Goal: Task Accomplishment & Management: Manage account settings

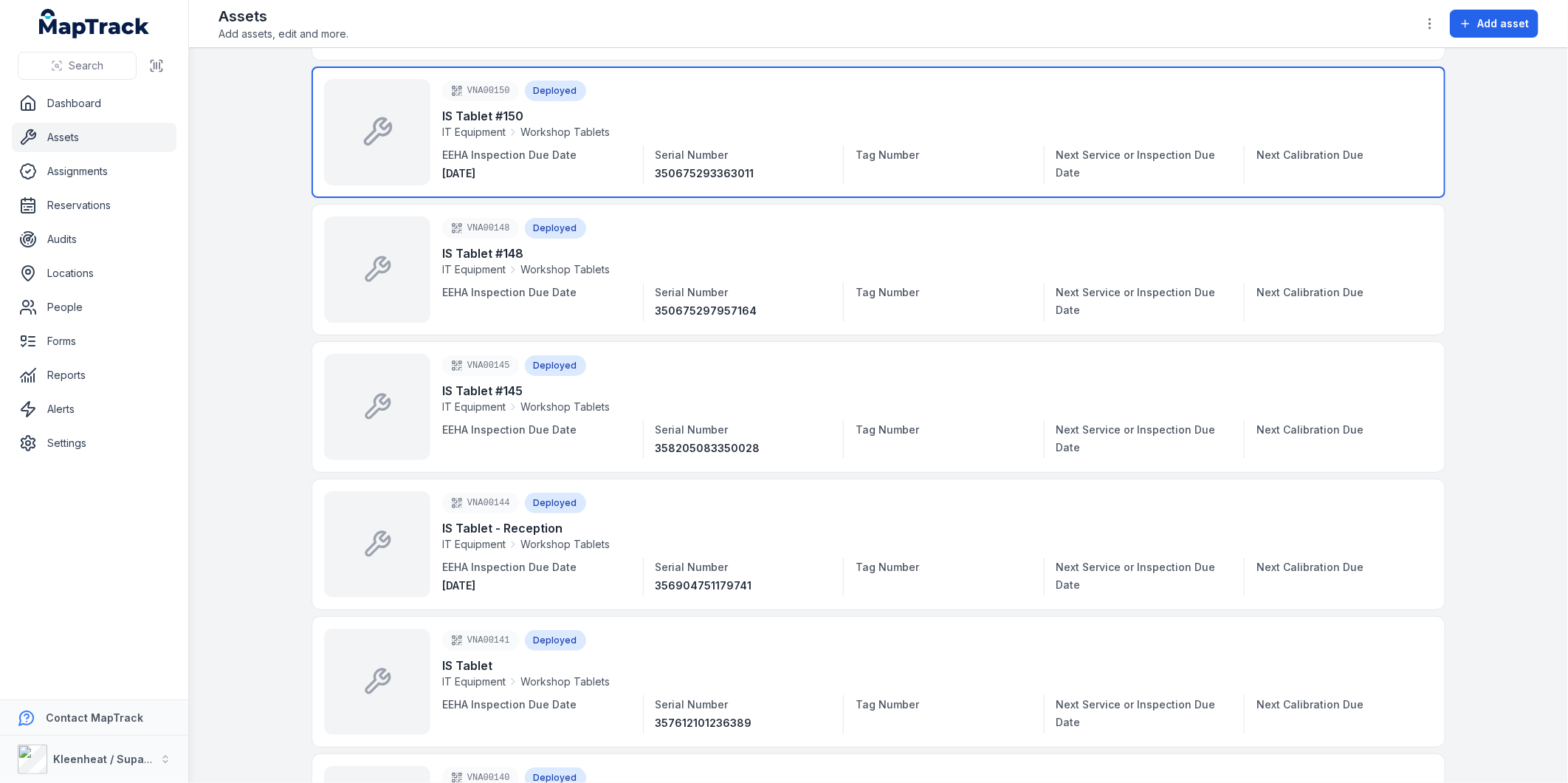
scroll to position [1148, 0]
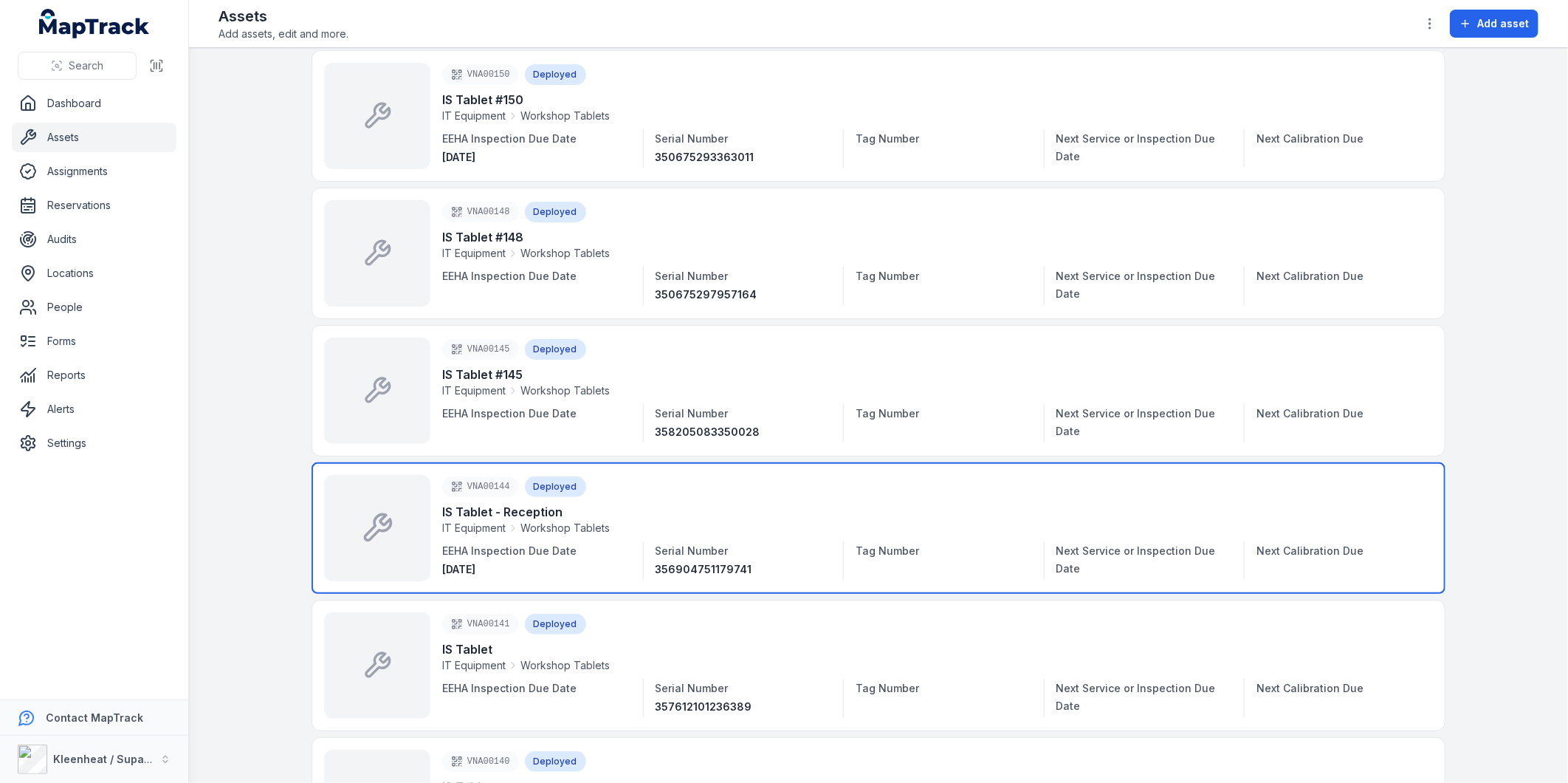
click at [486, 510] on link at bounding box center [878, 528] width 1134 height 132
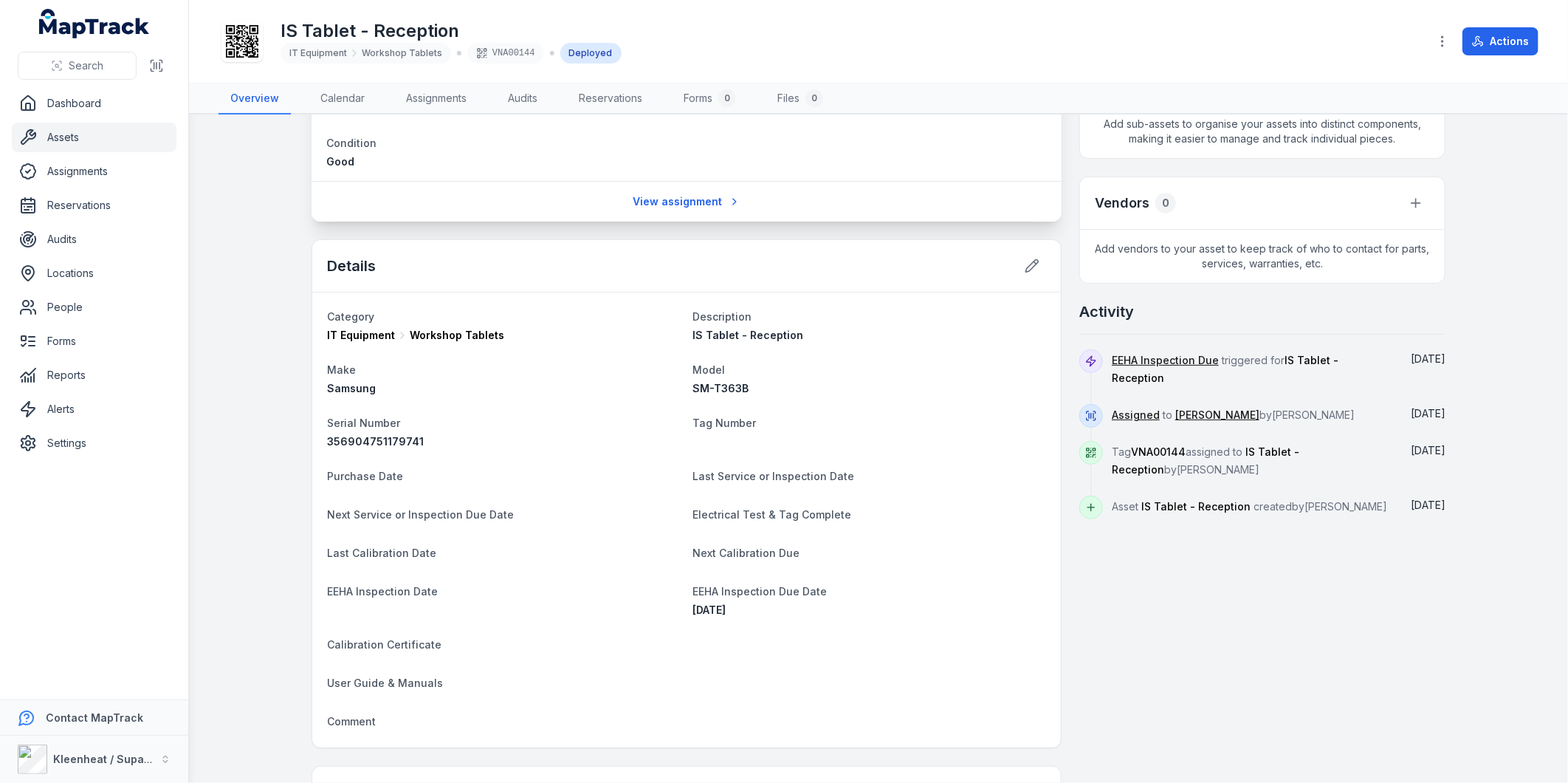
scroll to position [246, 0]
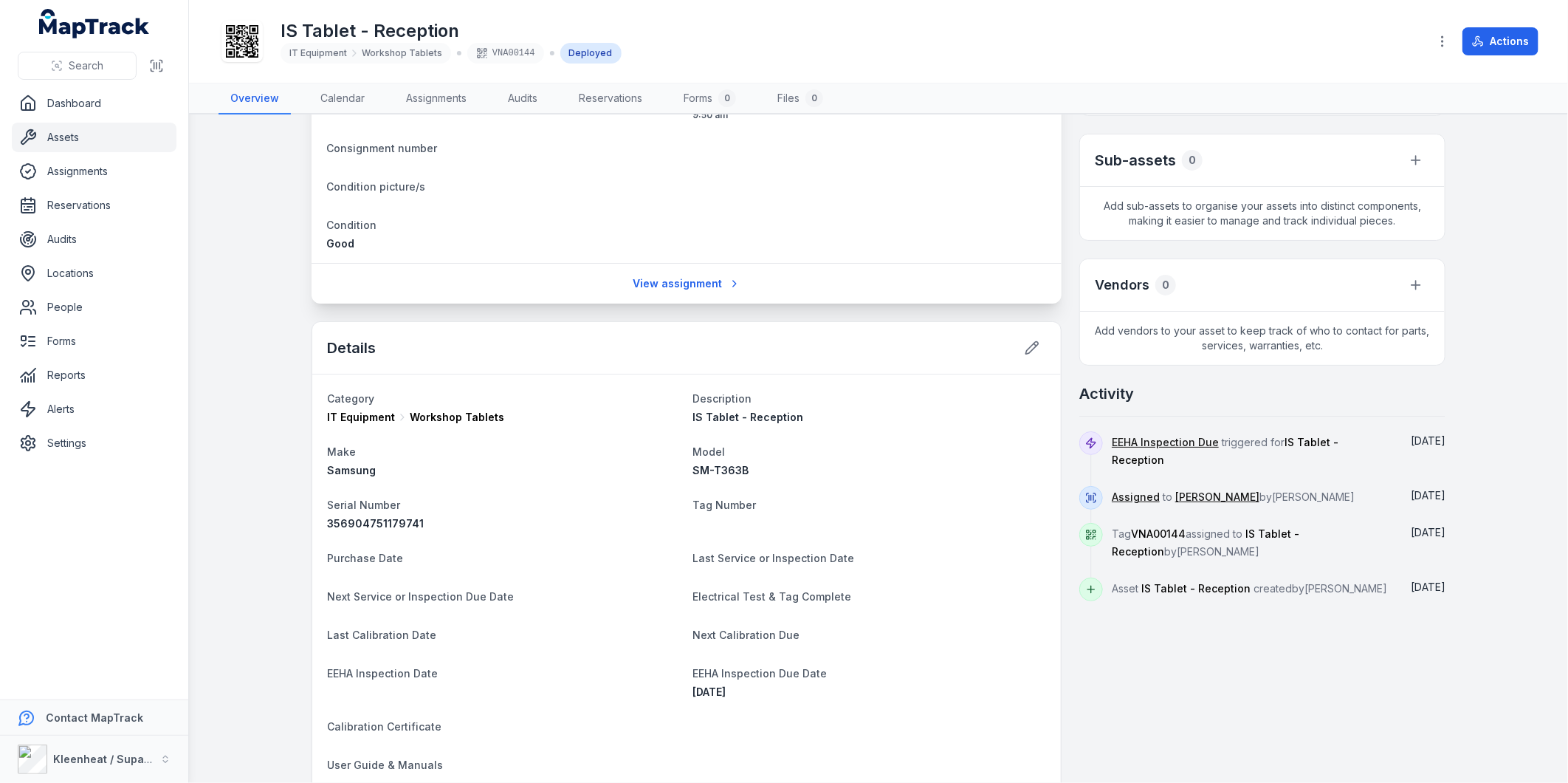
click at [396, 519] on span "356904751179741" at bounding box center [375, 523] width 97 height 13
click at [408, 519] on span "356904751179741" at bounding box center [375, 523] width 97 height 13
click at [416, 518] on div "356904751179741" at bounding box center [504, 523] width 354 height 15
click at [416, 516] on div "356904751179741" at bounding box center [504, 523] width 354 height 15
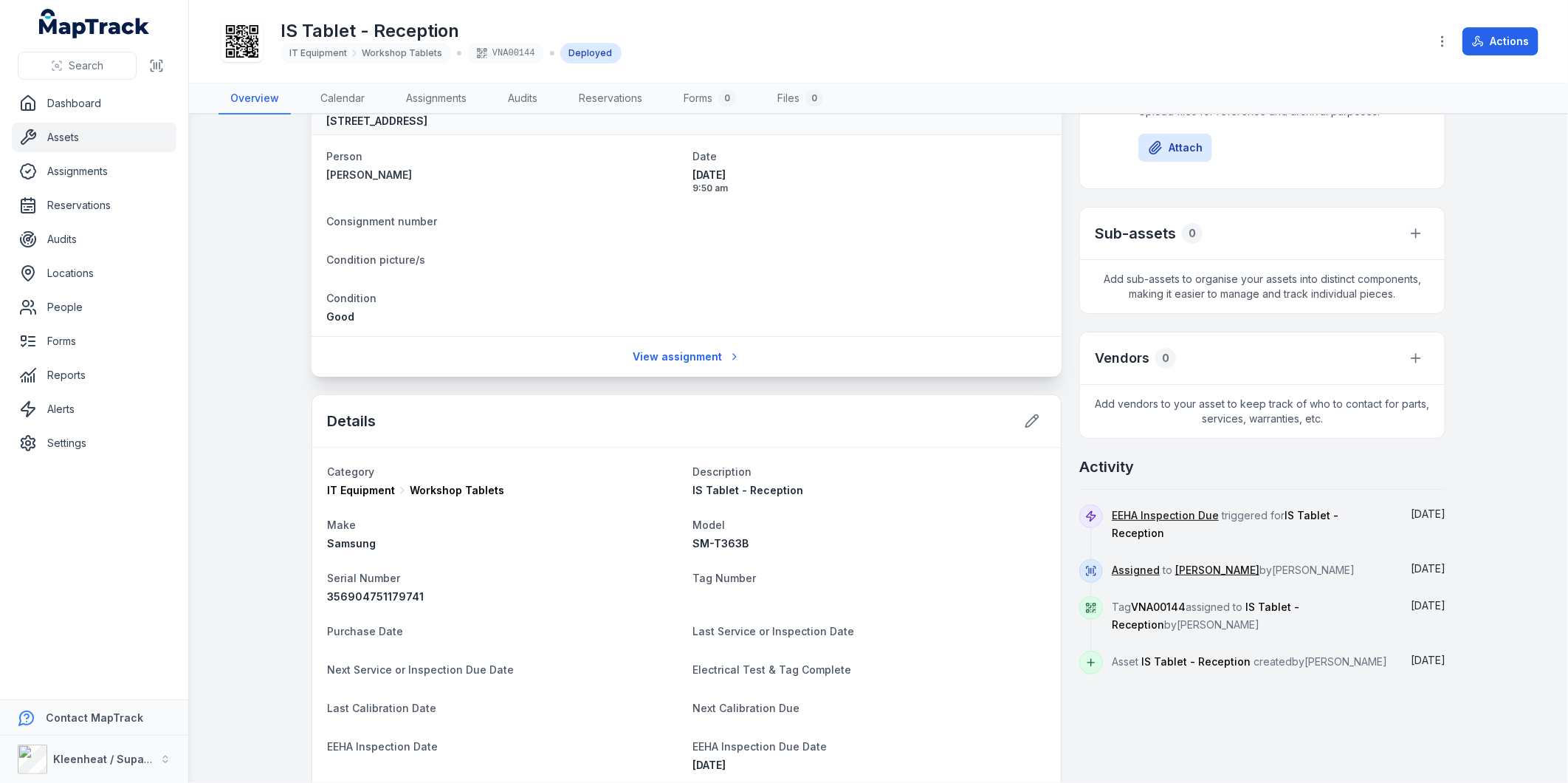
scroll to position [164, 0]
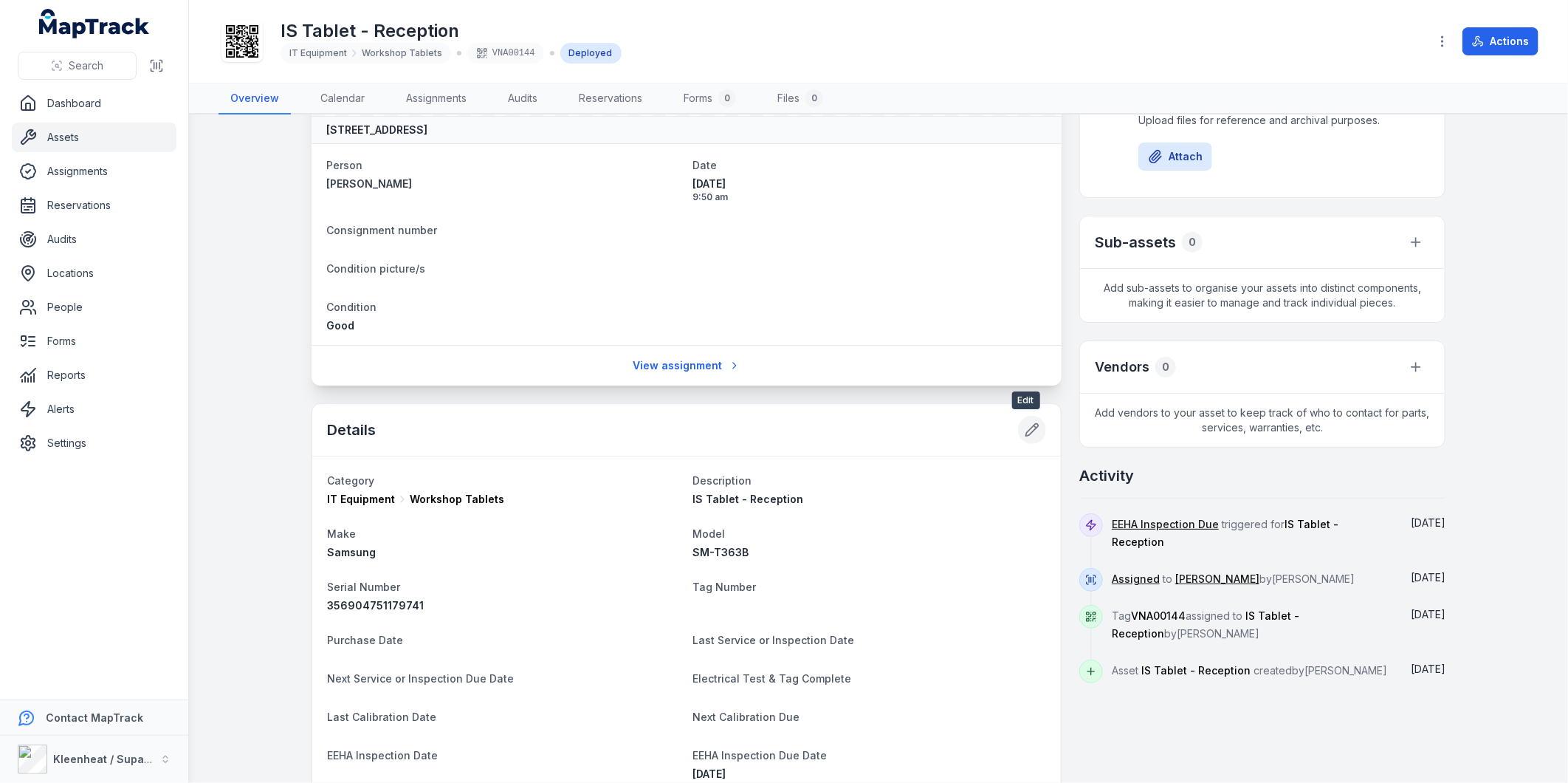
click at [1021, 436] on button at bounding box center [1032, 430] width 28 height 28
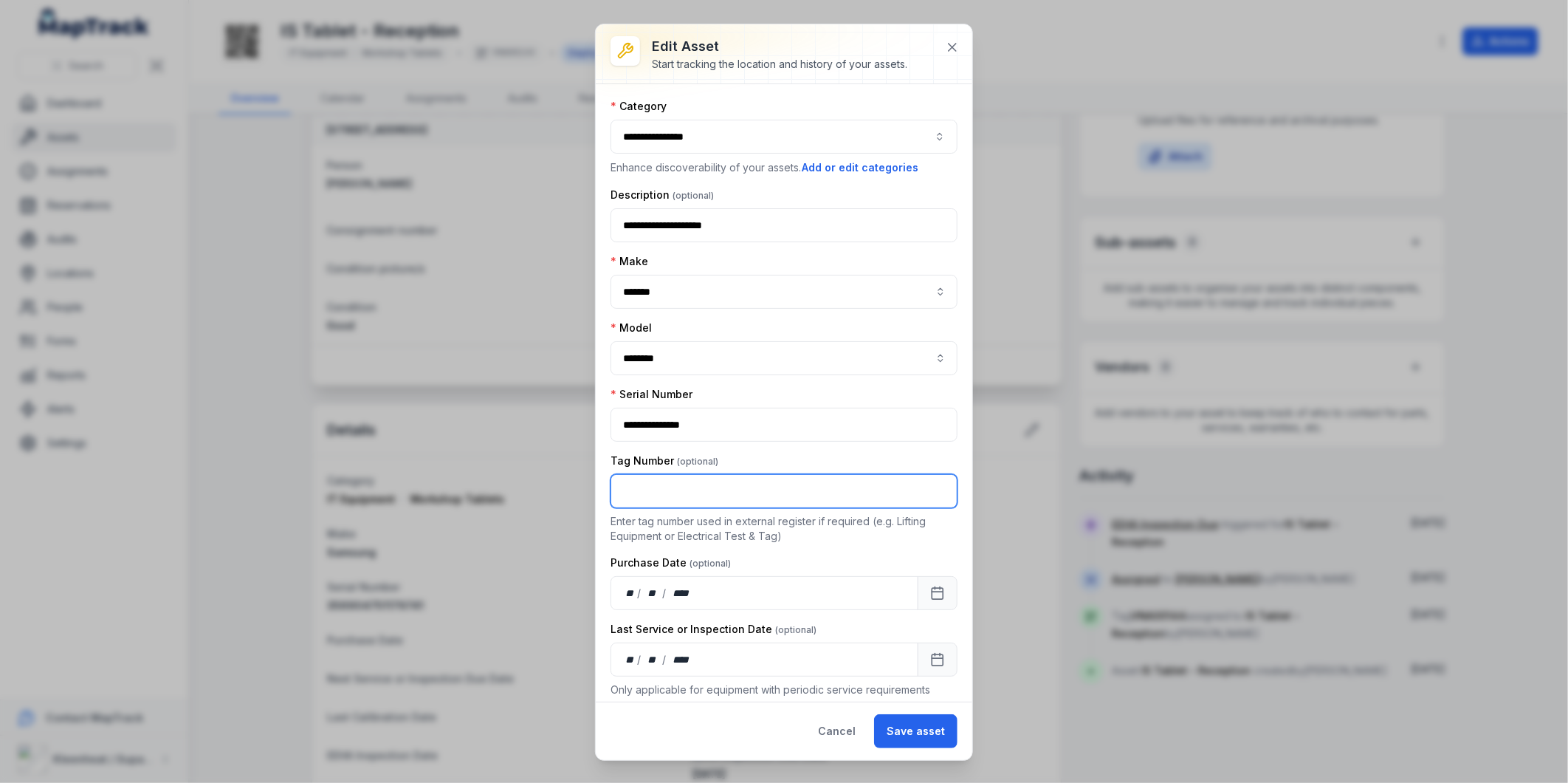
click at [700, 483] on input "text" at bounding box center [784, 490] width 347 height 34
type input "**********"
click at [922, 735] on button "Save asset" at bounding box center [916, 730] width 84 height 34
